Goal: Task Accomplishment & Management: Manage account settings

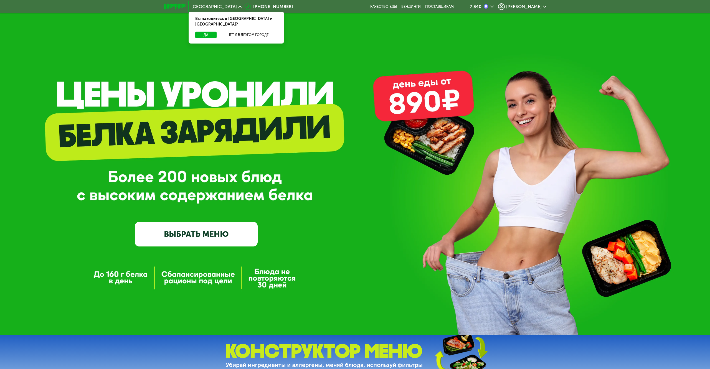
click at [530, 1] on div "7 340 [PERSON_NAME]" at bounding box center [503, 7] width 91 height 12
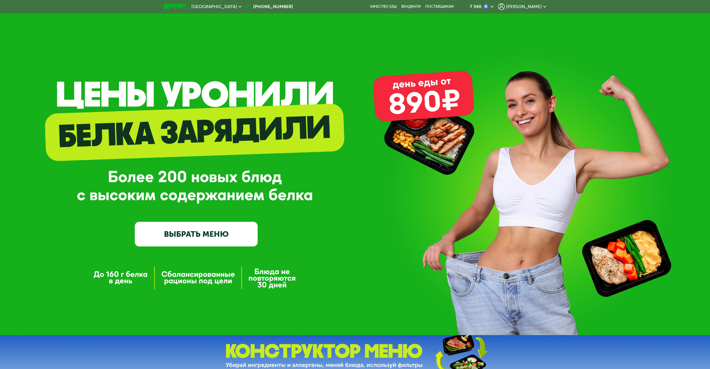
click at [532, 7] on span "[PERSON_NAME]" at bounding box center [524, 6] width 36 height 4
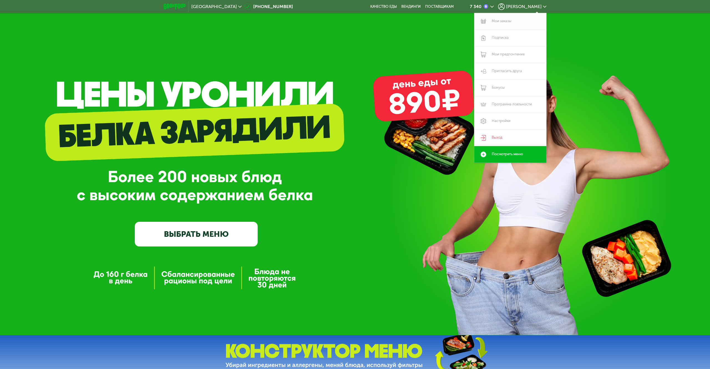
click at [513, 19] on link "Мои заказы" at bounding box center [510, 21] width 72 height 17
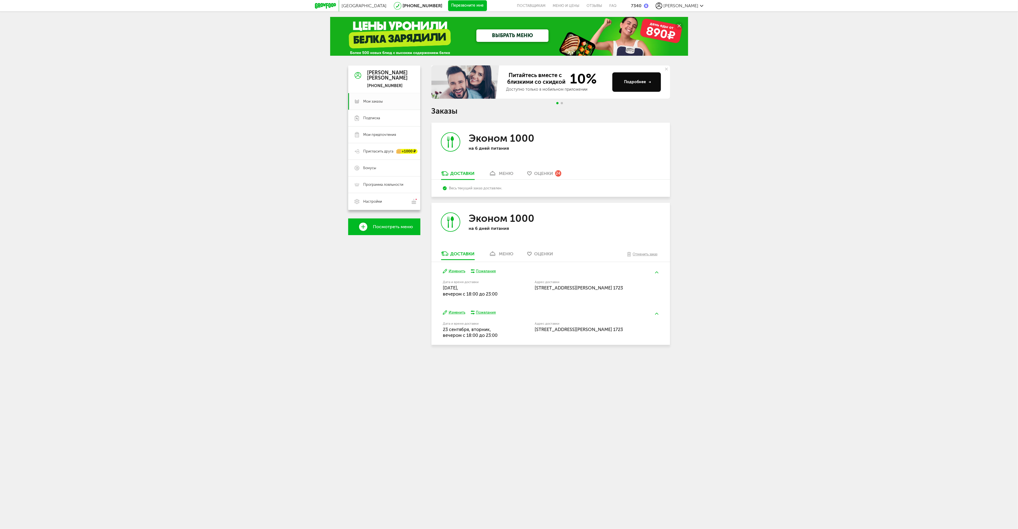
click at [456, 271] on button "Изменить" at bounding box center [454, 271] width 22 height 5
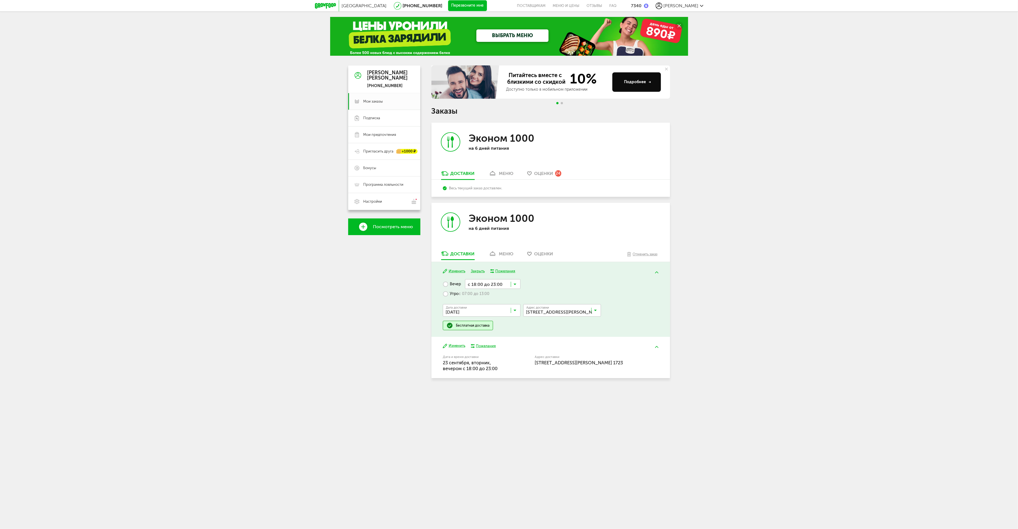
click at [475, 294] on span "с 07:00 до 13:00" at bounding box center [474, 294] width 31 height 5
click at [497, 297] on input "Search for option" at bounding box center [492, 296] width 58 height 9
click at [502, 406] on ul "с 07:00 до 12:00 с 13:00 до 18:00 с 13:00 до 16:00 с 14:00 до 17:00 с 15:00 до …" at bounding box center [492, 357] width 58 height 111
click at [474, 320] on input "Search for option" at bounding box center [483, 314] width 78 height 9
click at [479, 351] on span "22 сентября, понедельник" at bounding box center [481, 350] width 77 height 12
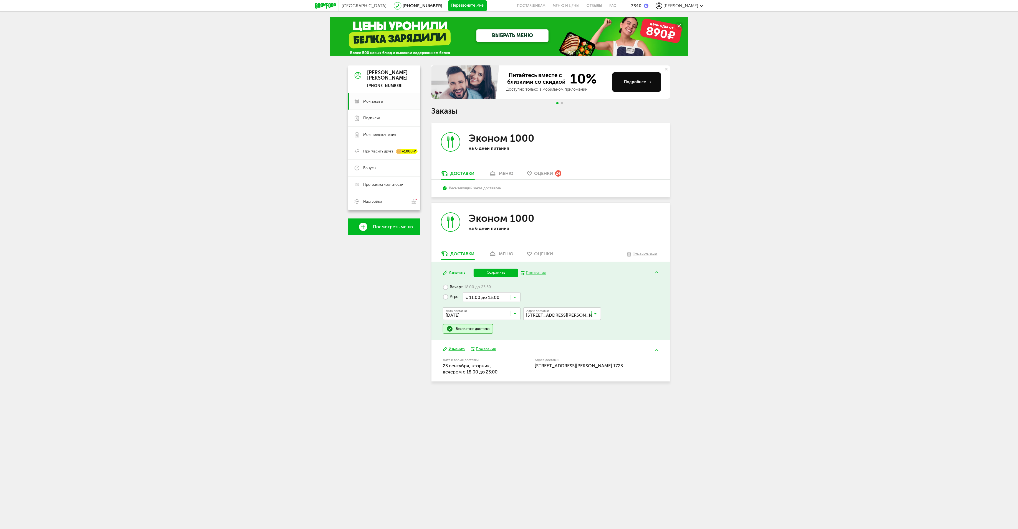
click at [471, 333] on div "Бесплатная доставка" at bounding box center [468, 328] width 50 height 9
click at [502, 273] on button "Сохранить" at bounding box center [496, 273] width 44 height 8
